Goal: Find specific page/section: Find specific page/section

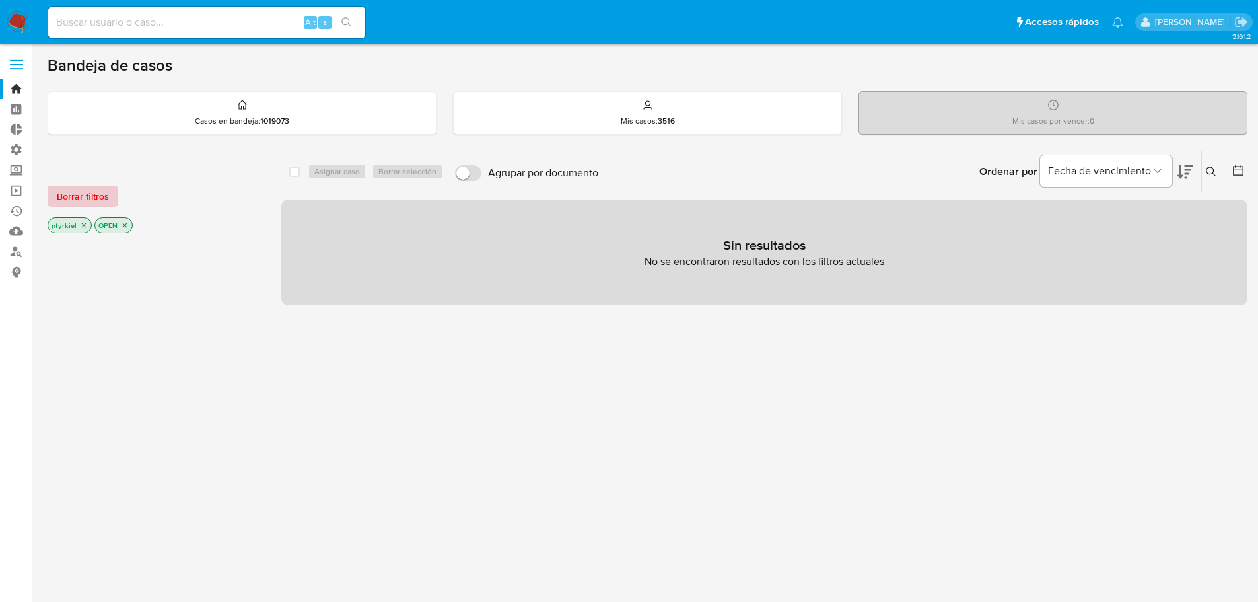
click at [96, 188] on span "Borrar filtros" at bounding box center [83, 196] width 52 height 18
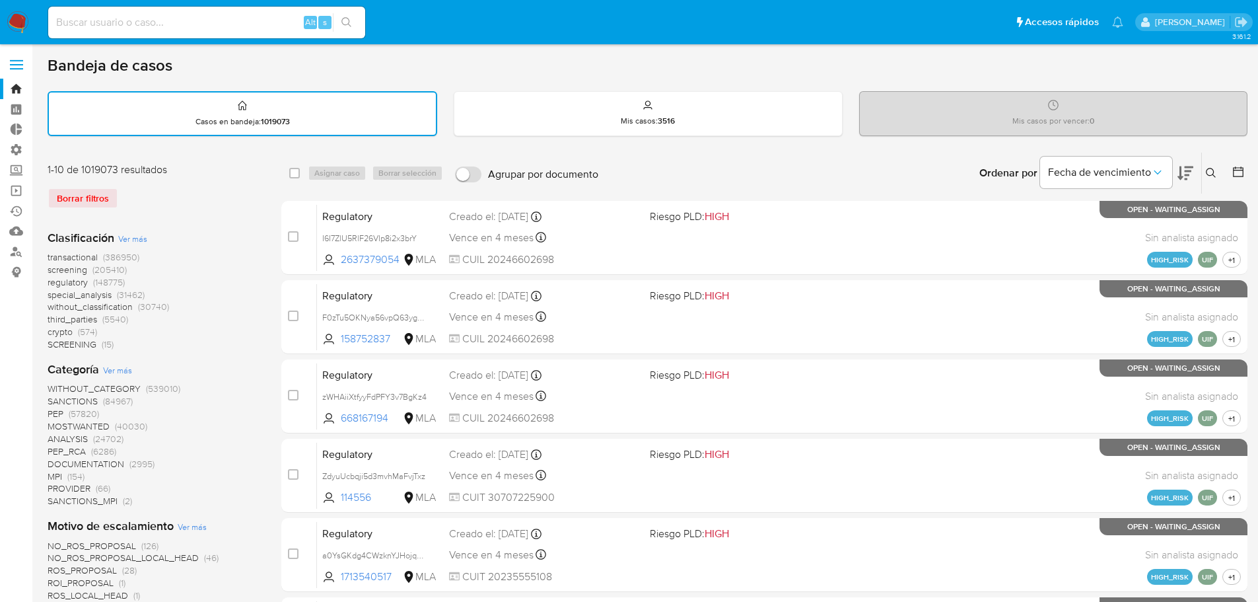
click at [64, 331] on span "crypto" at bounding box center [60, 331] width 25 height 13
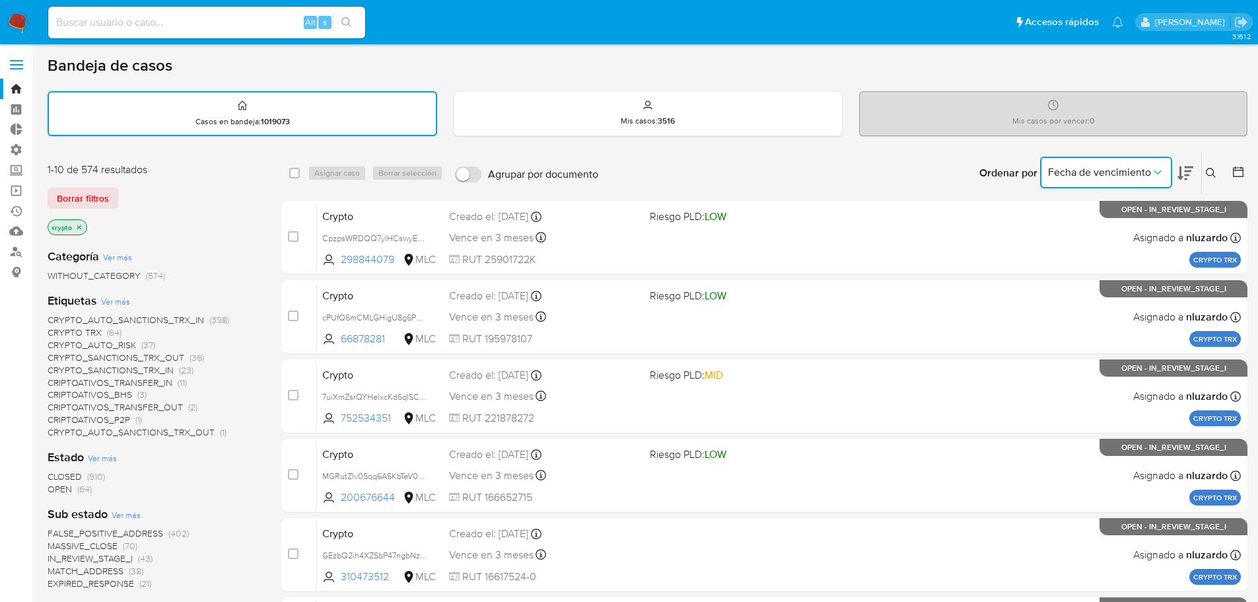
click at [1133, 172] on span "Fecha de vencimiento" at bounding box center [1099, 172] width 103 height 13
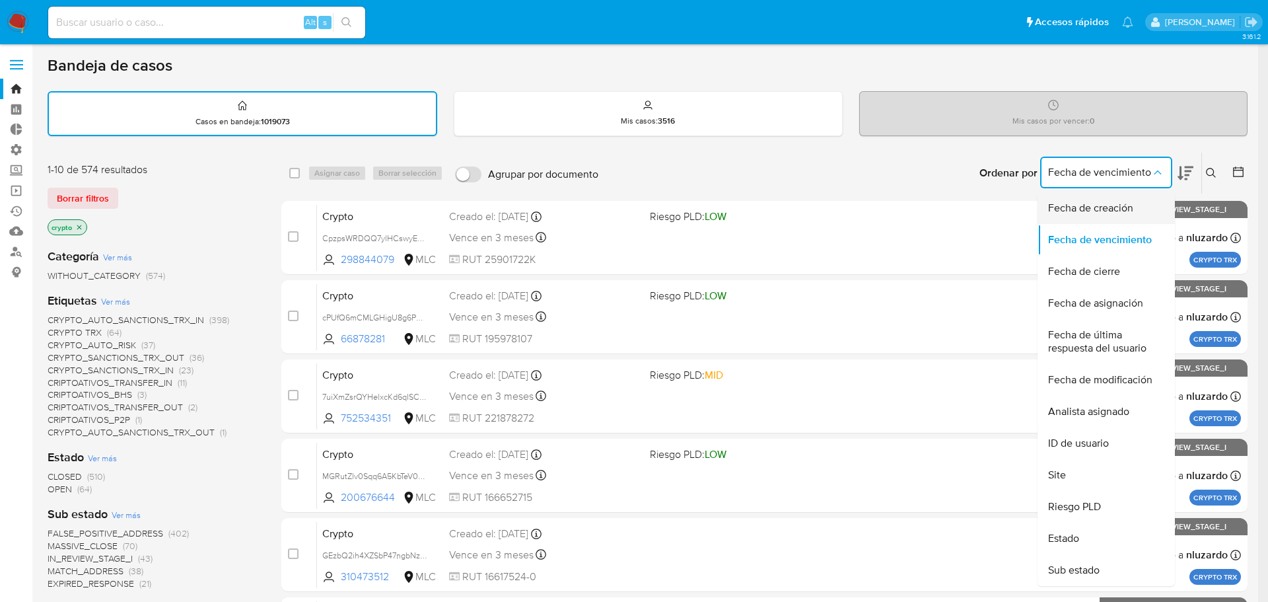
click at [1101, 209] on span "Fecha de creación" at bounding box center [1090, 207] width 85 height 13
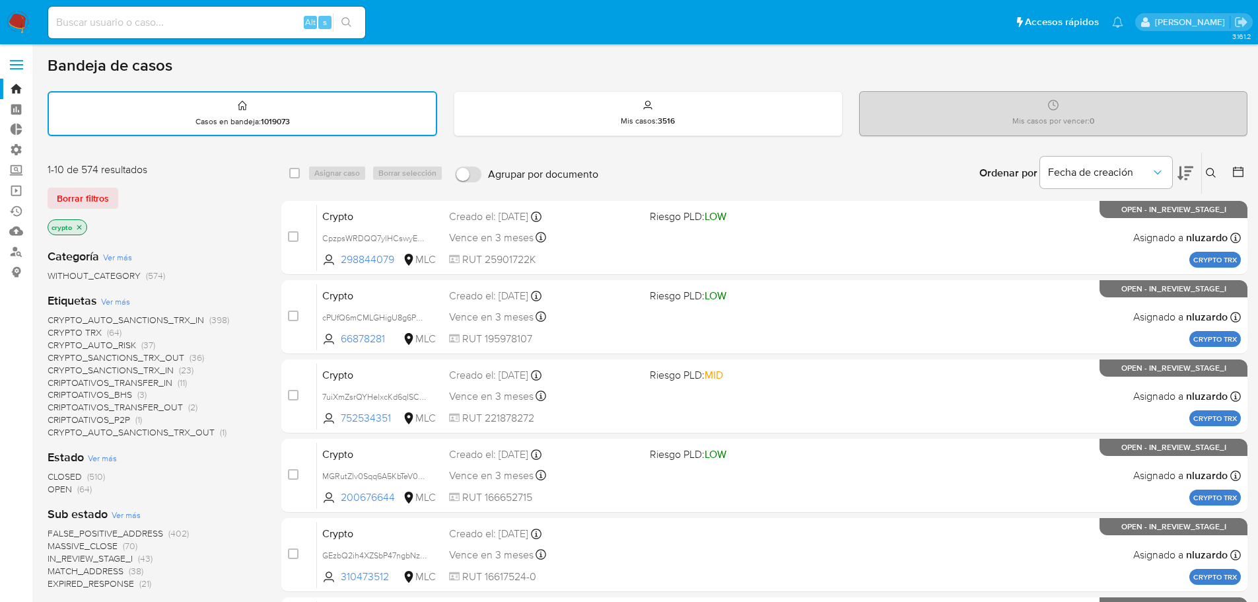
click at [1191, 168] on icon at bounding box center [1186, 173] width 16 height 16
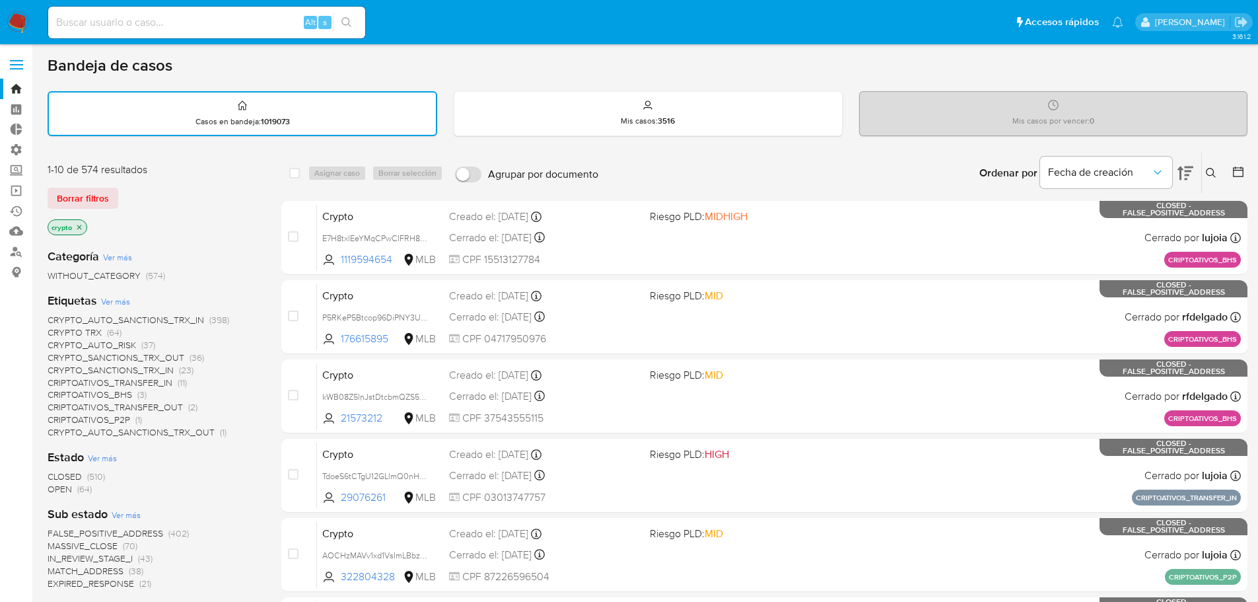
click at [1191, 168] on icon at bounding box center [1186, 173] width 16 height 16
